Goal: Entertainment & Leisure: Consume media (video, audio)

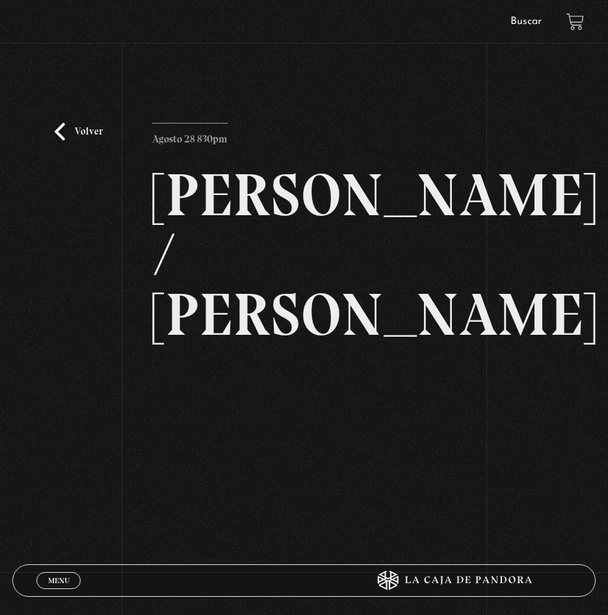
click at [61, 123] on link "Volver" at bounding box center [79, 132] width 48 height 18
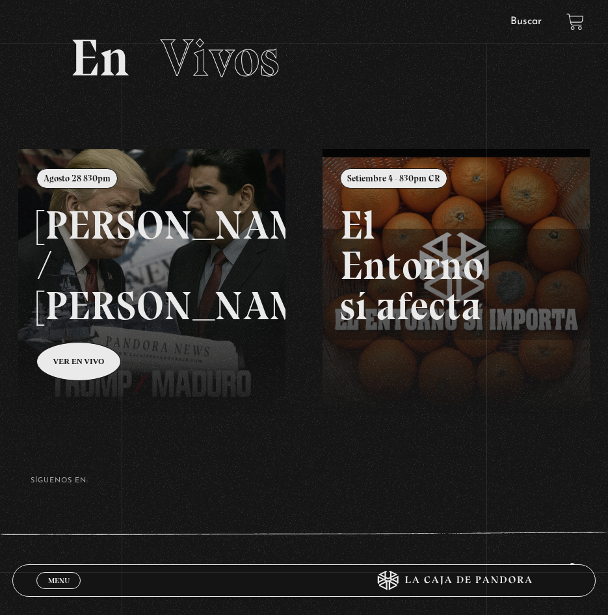
scroll to position [94, 0]
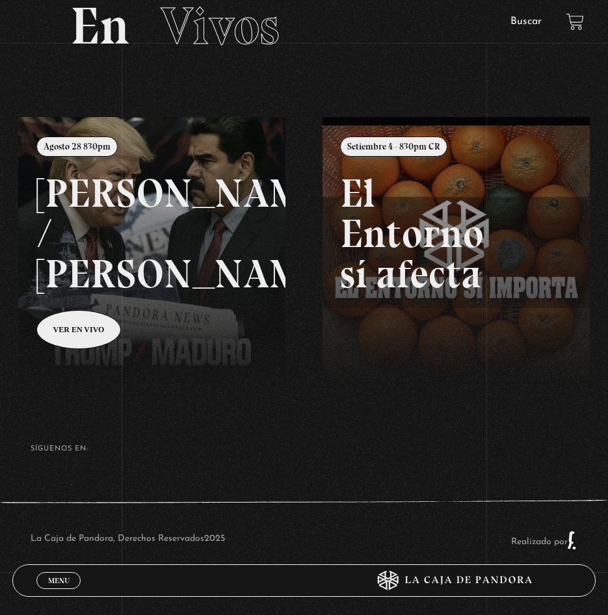
click at [64, 578] on span "Menu" at bounding box center [58, 581] width 21 height 8
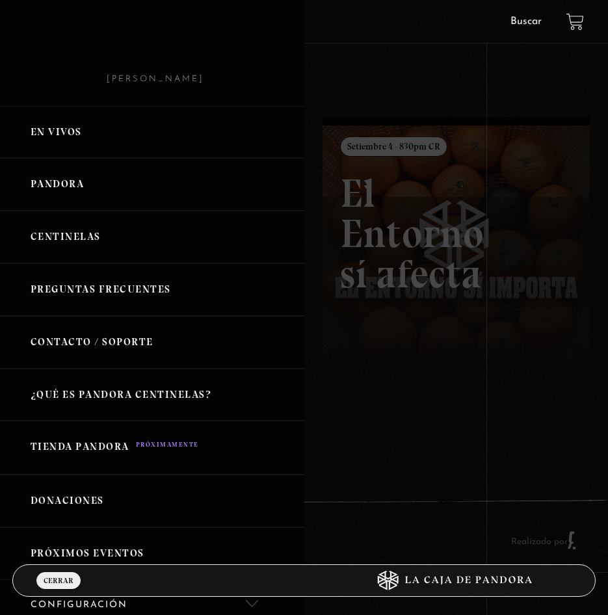
click at [79, 181] on link "Pandora" at bounding box center [152, 184] width 304 height 53
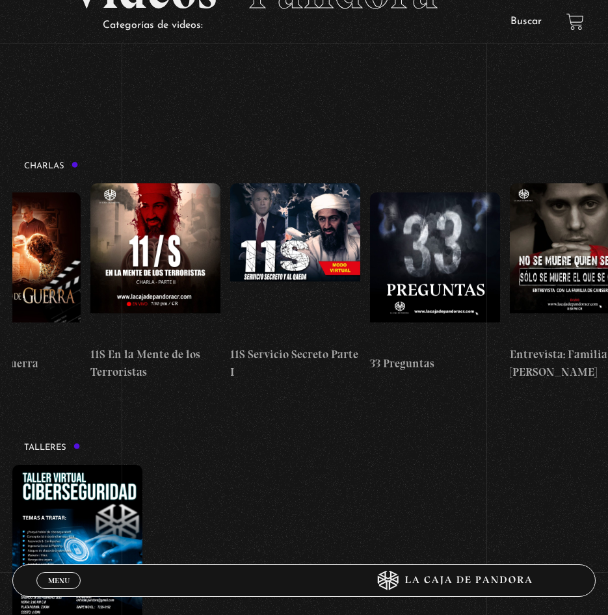
scroll to position [0, 364]
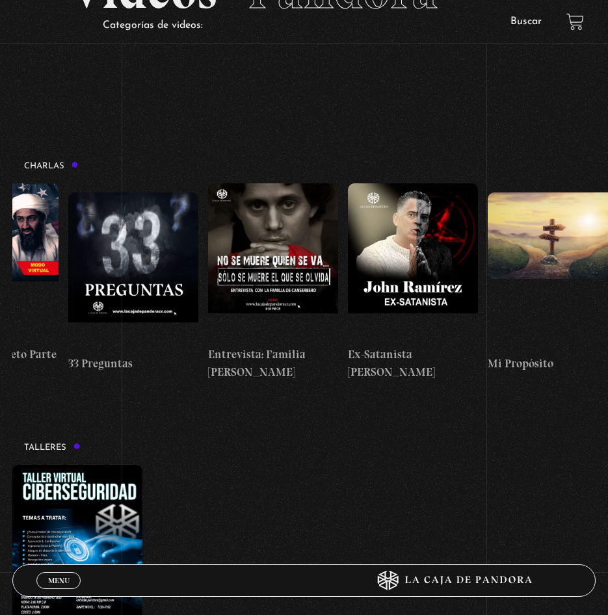
drag, startPoint x: 537, startPoint y: 310, endPoint x: 226, endPoint y: 390, distance: 321.0
click at [589, 249] on figure at bounding box center [553, 270] width 130 height 156
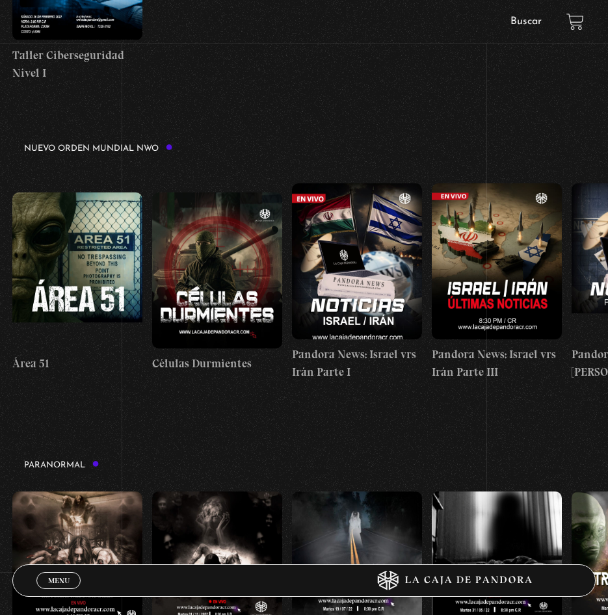
scroll to position [1041, 0]
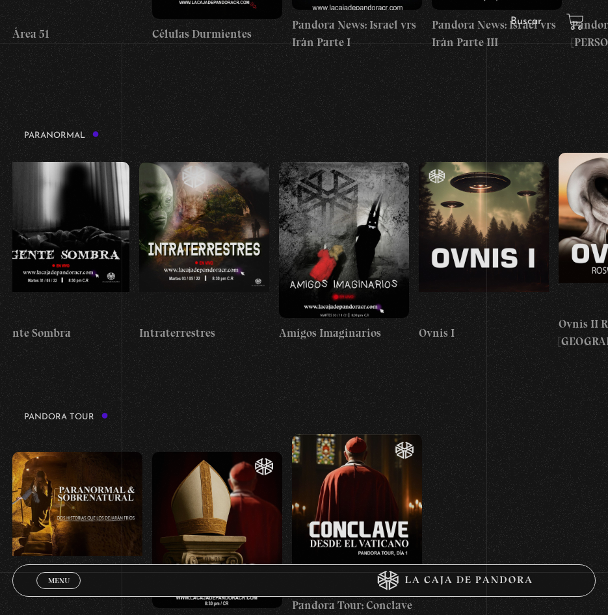
scroll to position [0, 923]
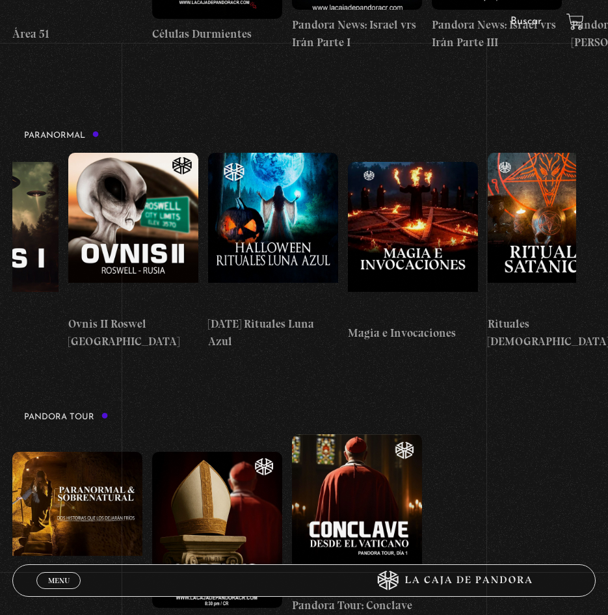
drag, startPoint x: 503, startPoint y: 235, endPoint x: 166, endPoint y: 217, distance: 338.0
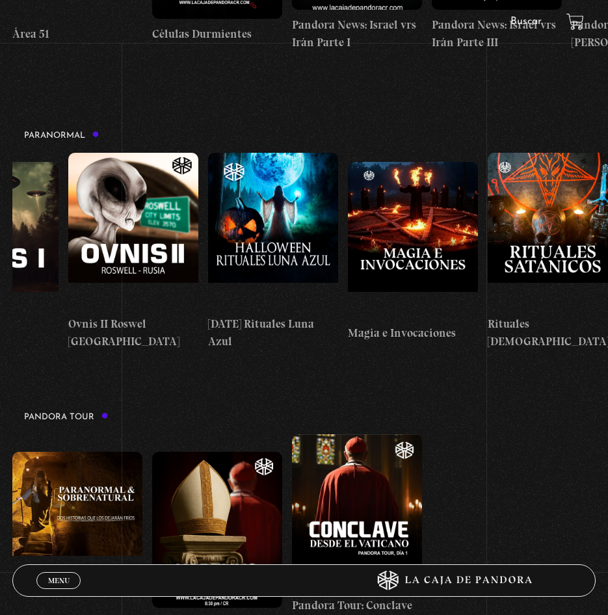
click at [383, 185] on figure at bounding box center [413, 240] width 130 height 156
